Goal: Information Seeking & Learning: Learn about a topic

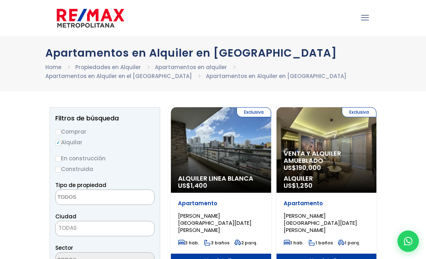
select select
click at [61, 130] on input "Comprar" at bounding box center [58, 132] width 6 height 6
radio input "true"
click at [86, 200] on textarea "Search" at bounding box center [90, 197] width 69 height 15
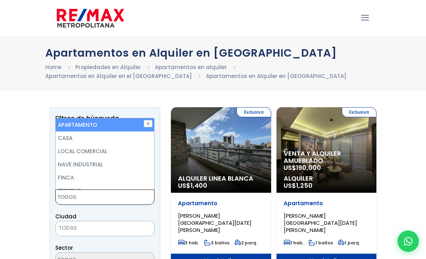
click at [74, 139] on li "CASA" at bounding box center [105, 138] width 98 height 13
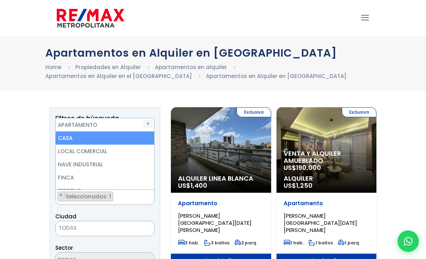
click at [93, 126] on li "APARTAMENTO" at bounding box center [105, 124] width 98 height 13
select select "apartment"
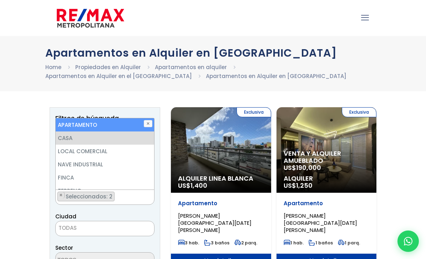
click at [73, 233] on span "TODAS" at bounding box center [105, 228] width 98 height 10
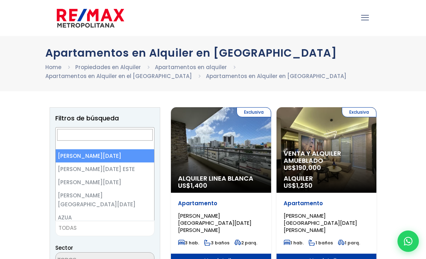
select select "1"
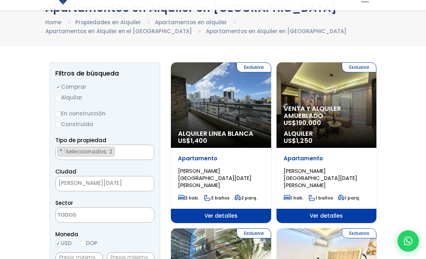
scroll to position [45, 0]
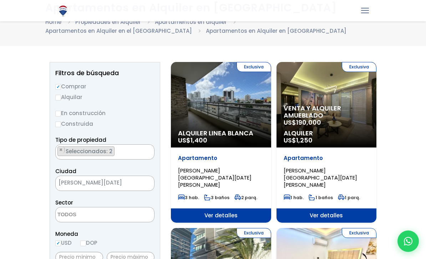
click at [75, 219] on textarea "Search" at bounding box center [90, 214] width 69 height 15
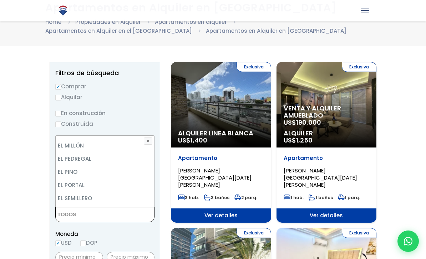
scroll to position [847, 0]
click at [75, 219] on textarea "Search" at bounding box center [90, 214] width 69 height 15
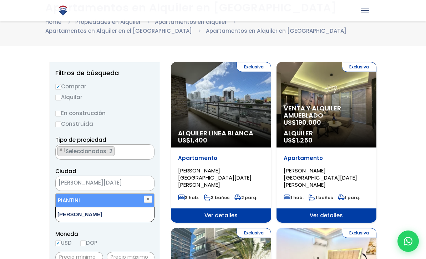
type textarea "piantini"
click at [89, 201] on li "PIANTINI" at bounding box center [105, 200] width 98 height 13
select select "156"
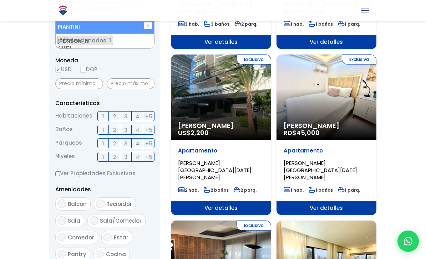
scroll to position [219, 0]
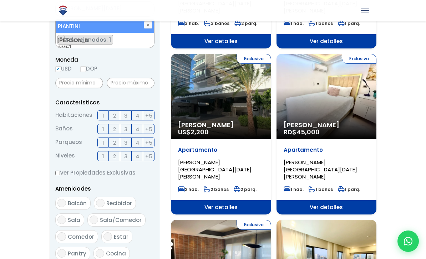
click at [129, 113] on label "3" at bounding box center [125, 116] width 11 height 10
click at [0, 0] on input "3" at bounding box center [0, 0] width 0 height 0
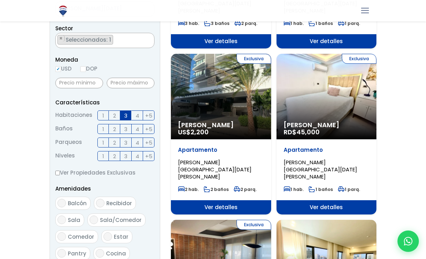
click at [127, 132] on span "3" at bounding box center [125, 129] width 3 height 9
click at [0, 0] on input "3" at bounding box center [0, 0] width 0 height 0
click at [131, 144] on label "3" at bounding box center [125, 143] width 11 height 10
click at [0, 0] on input "3" at bounding box center [0, 0] width 0 height 0
click at [153, 156] on label "+5" at bounding box center [148, 156] width 11 height 10
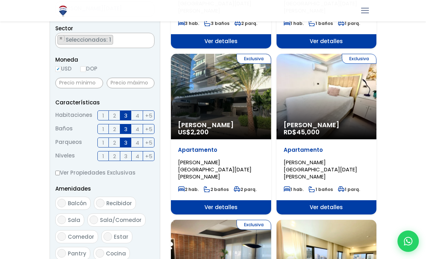
click at [0, 0] on input "+5" at bounding box center [0, 0] width 0 height 0
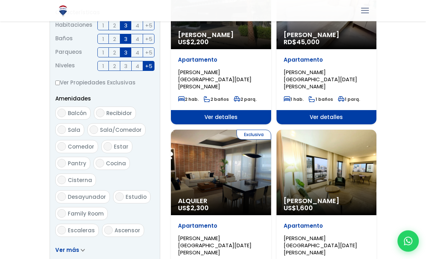
scroll to position [322, 0]
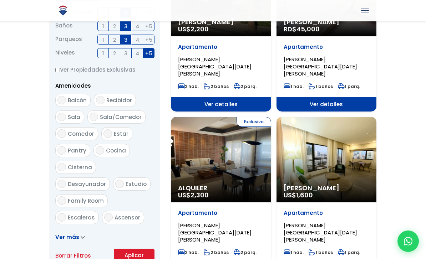
click at [139, 254] on button "Aplicar" at bounding box center [134, 256] width 41 height 14
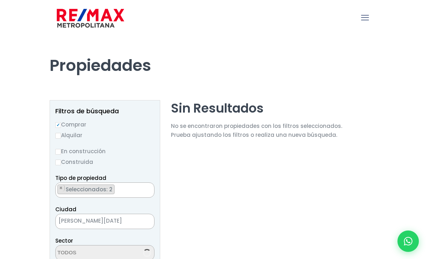
select select "156"
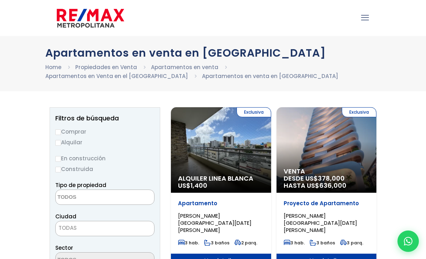
select select
click at [60, 129] on input "Comprar" at bounding box center [58, 132] width 6 height 6
radio input "true"
click at [82, 194] on textarea "Search" at bounding box center [90, 197] width 69 height 15
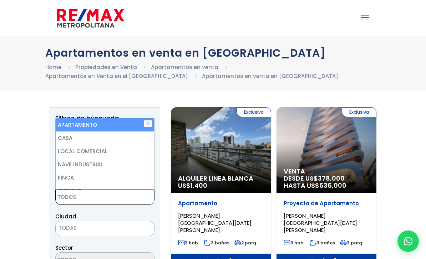
click at [94, 124] on li "APARTAMENTO" at bounding box center [105, 124] width 98 height 13
select select "apartment"
click at [73, 230] on span "TODAS" at bounding box center [67, 227] width 18 height 7
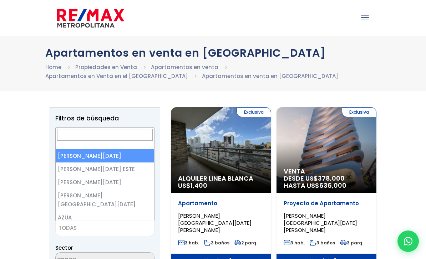
select select "1"
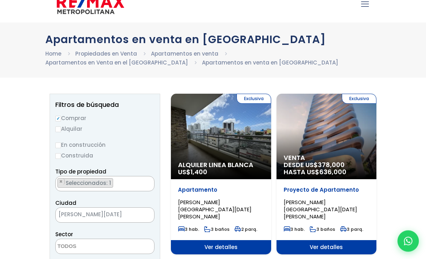
scroll to position [18, 0]
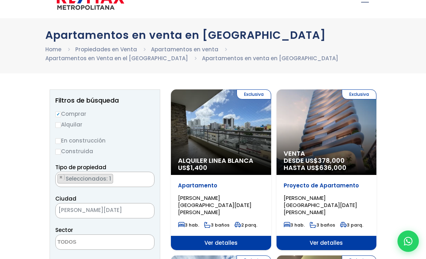
click at [72, 240] on textarea "Search" at bounding box center [90, 242] width 69 height 15
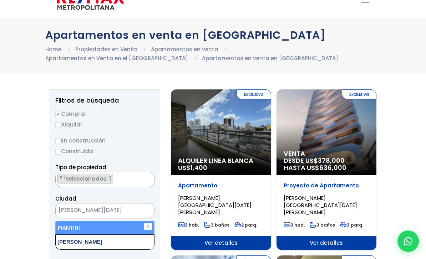
type textarea "piantini"
click at [104, 230] on li "PIANTINI" at bounding box center [105, 227] width 98 height 13
select select "156"
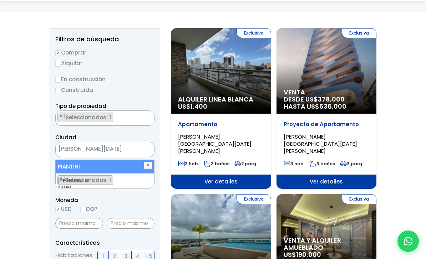
scroll to position [94, 0]
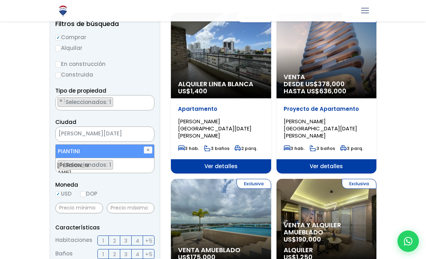
click at [130, 239] on label "3" at bounding box center [125, 241] width 11 height 10
click at [0, 0] on input "3" at bounding box center [0, 0] width 0 height 0
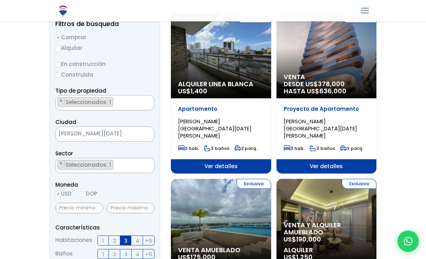
click at [132, 253] on label "4" at bounding box center [137, 254] width 11 height 10
click at [0, 0] on input "4" at bounding box center [0, 0] width 0 height 0
click at [140, 253] on label "4" at bounding box center [137, 254] width 11 height 10
click at [0, 0] on input "4" at bounding box center [0, 0] width 0 height 0
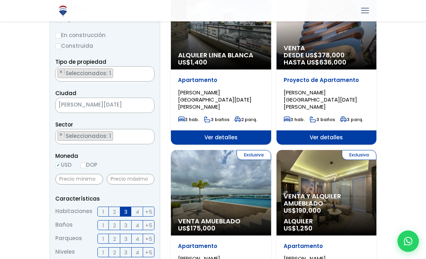
scroll to position [125, 0]
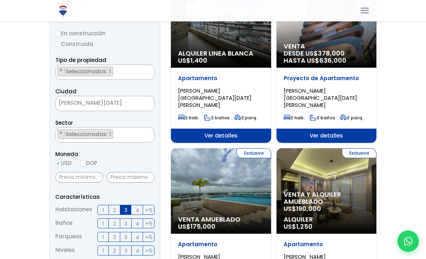
click at [127, 224] on label "3" at bounding box center [125, 224] width 11 height 10
click at [0, 0] on input "3" at bounding box center [0, 0] width 0 height 0
click at [128, 237] on label "3" at bounding box center [125, 237] width 11 height 10
click at [0, 0] on input "3" at bounding box center [0, 0] width 0 height 0
click at [140, 252] on label "4" at bounding box center [137, 251] width 11 height 10
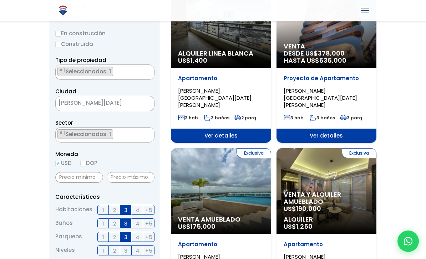
click at [0, 0] on input "4" at bounding box center [0, 0] width 0 height 0
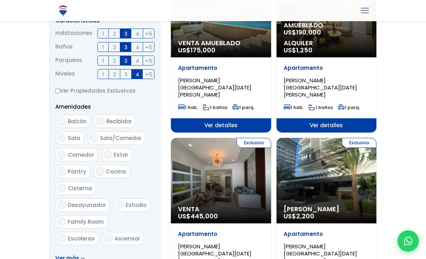
scroll to position [318, 0]
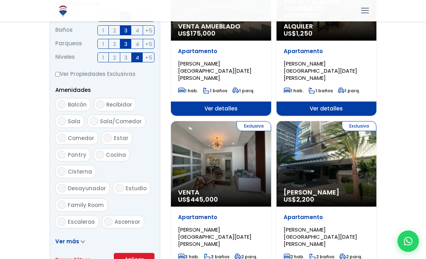
click at [148, 259] on button "Aplicar" at bounding box center [134, 260] width 41 height 14
